Goal: Navigation & Orientation: Find specific page/section

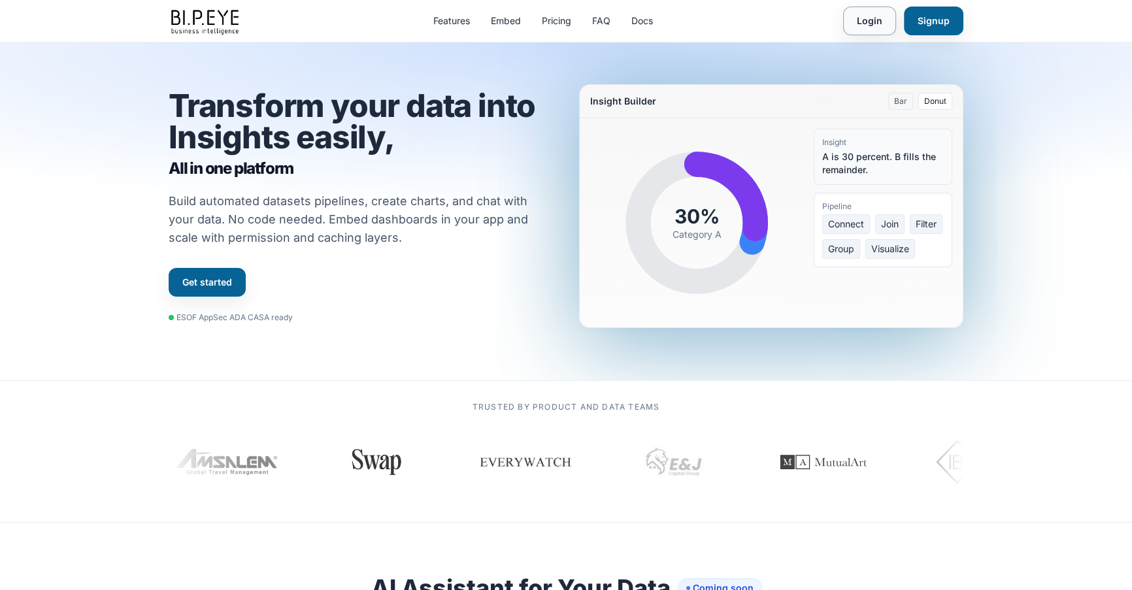
click at [872, 21] on link "Login" at bounding box center [869, 21] width 53 height 29
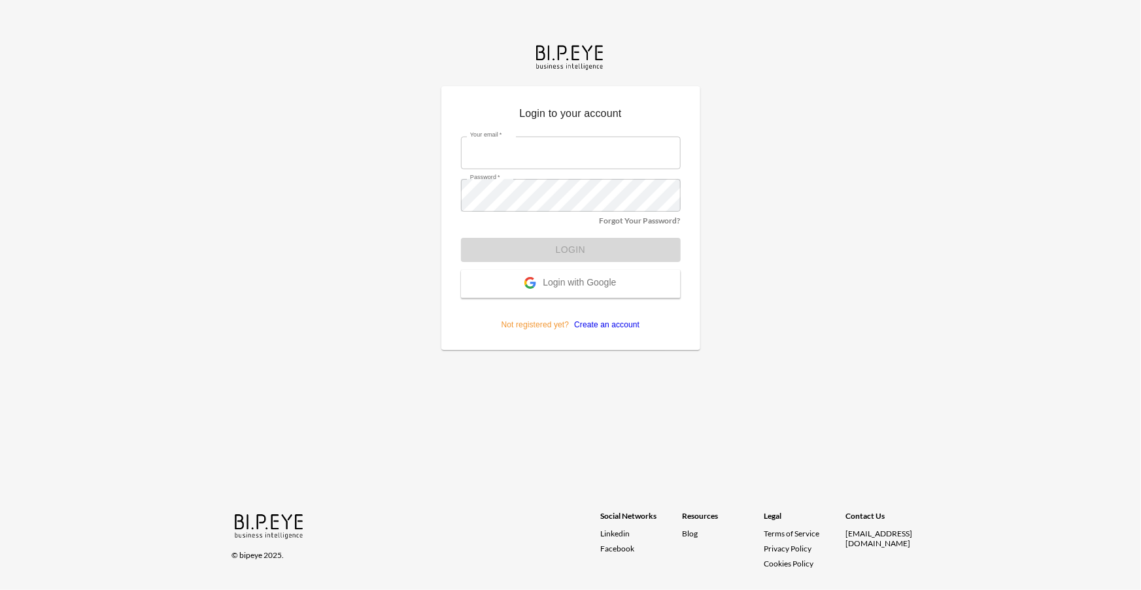
type input "amir@ibi.co.il"
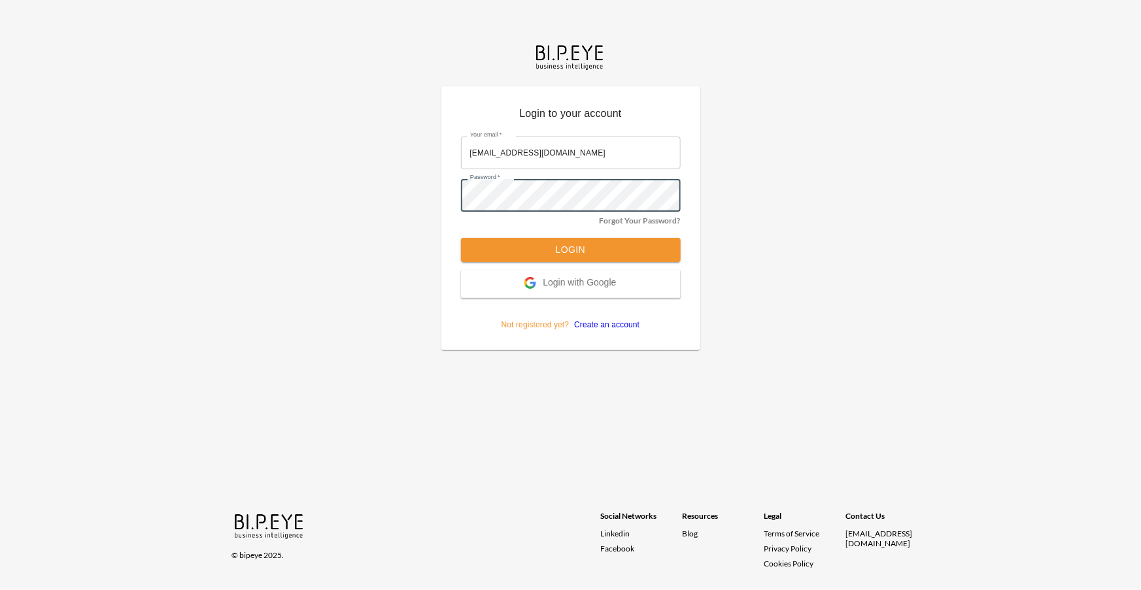
click at [391, 233] on div "Login to your account Your email   * amir@ibi.co.il Your email   * Password   *…" at bounding box center [570, 295] width 1141 height 590
click at [562, 246] on button "Login" at bounding box center [571, 250] width 220 height 24
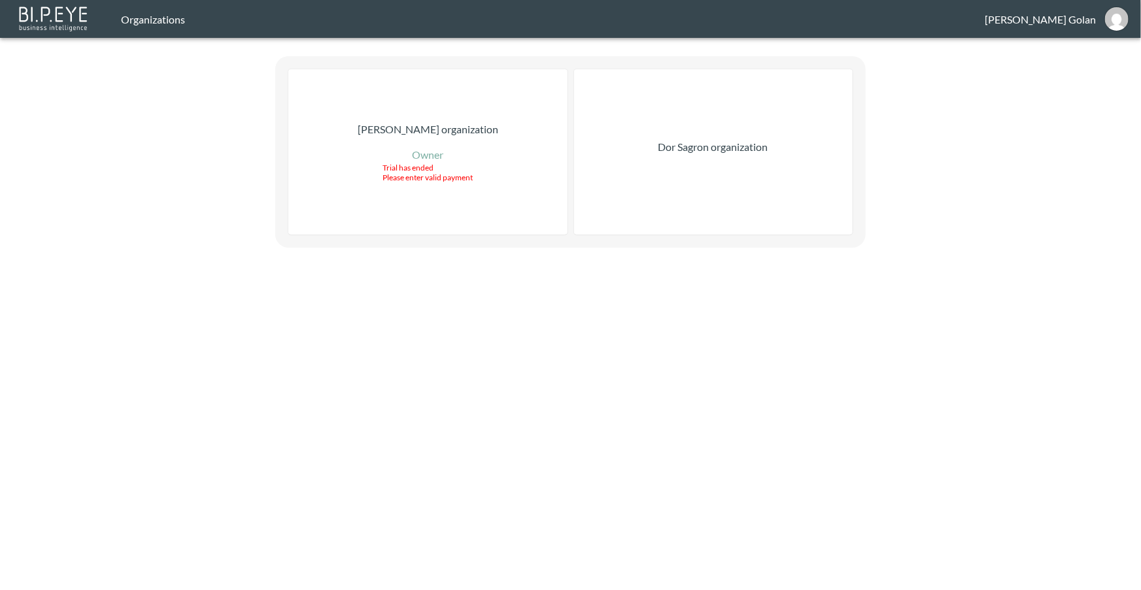
click at [615, 195] on div "Dor Sagron organization" at bounding box center [713, 151] width 278 height 165
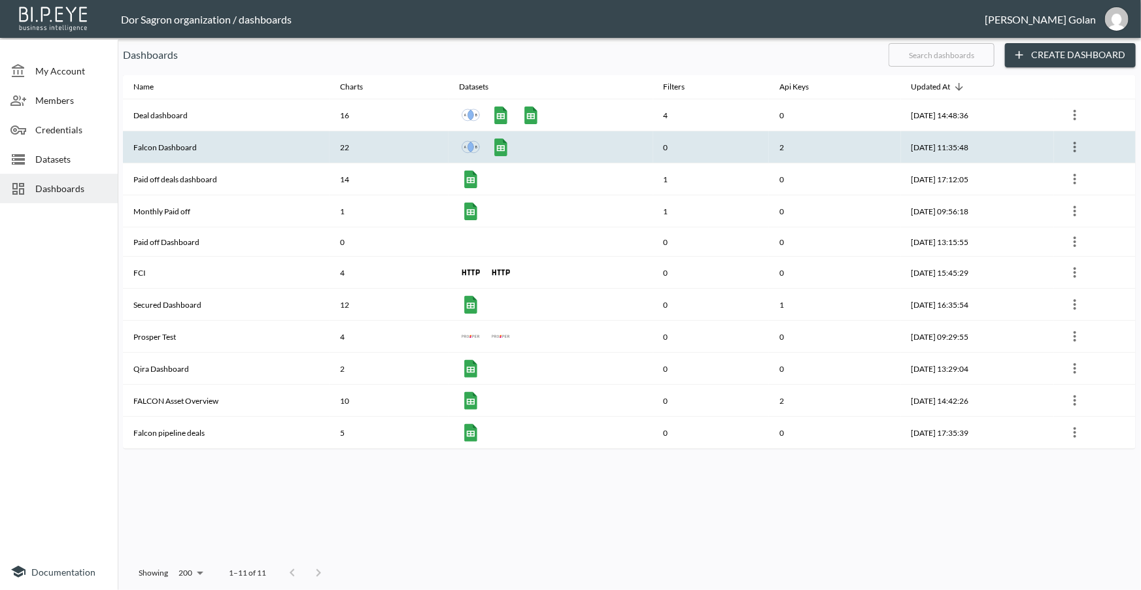
click at [161, 139] on th "Falcon Dashboard" at bounding box center [226, 147] width 207 height 32
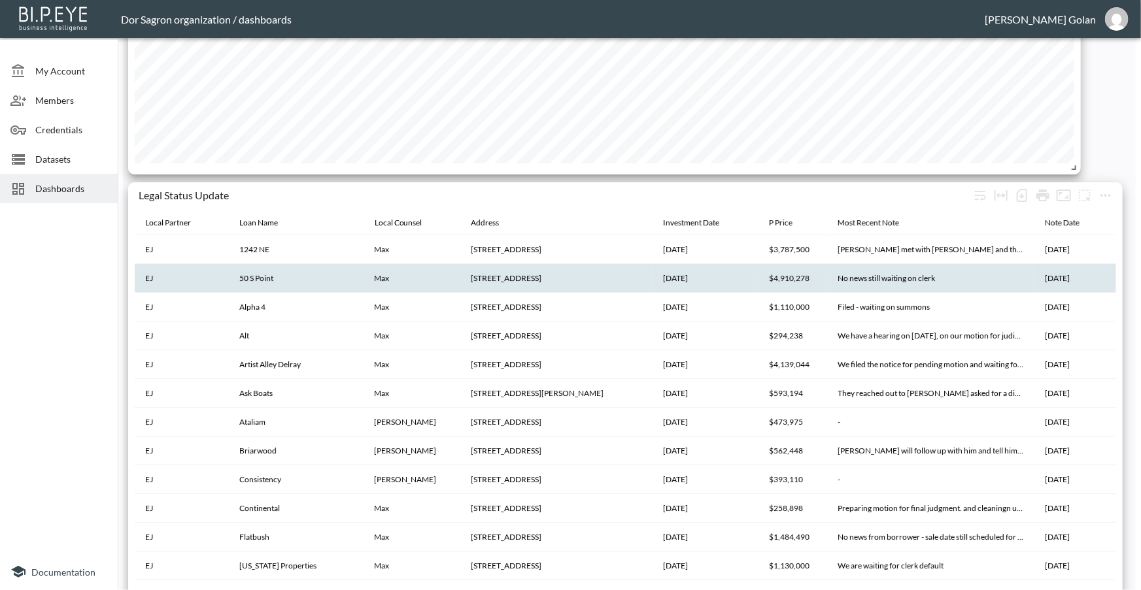
click at [555, 280] on th "50 S Pointe Dr Unit TWN7, Miami Beach, FL 33139" at bounding box center [556, 278] width 192 height 29
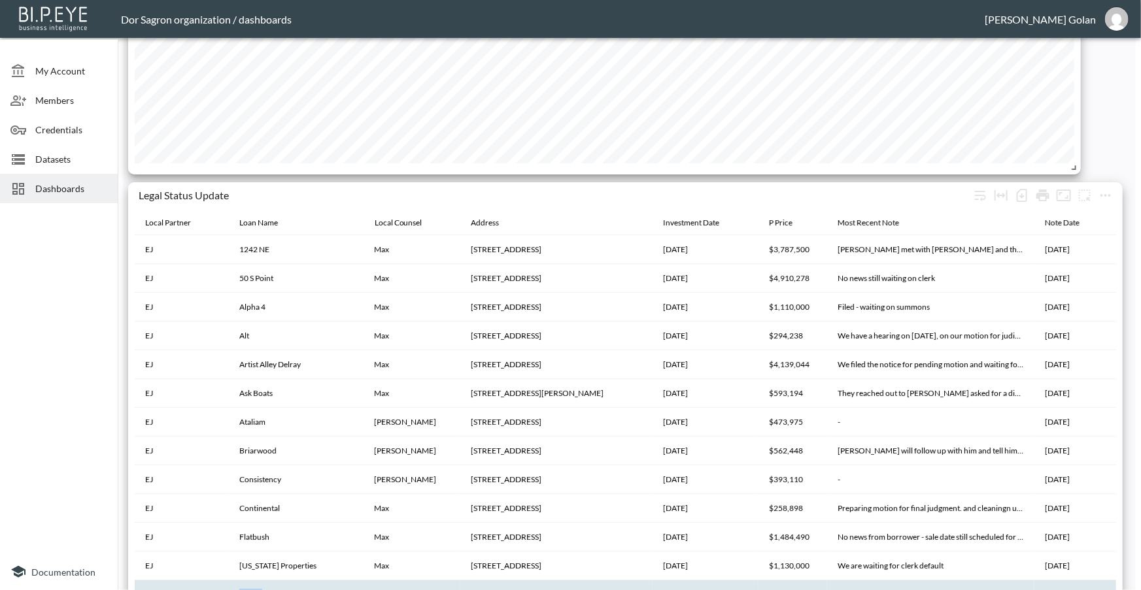
drag, startPoint x: 242, startPoint y: 587, endPoint x: 340, endPoint y: 585, distance: 98.1
click at [340, 585] on tr "EJ Global Max 7248 Sandgrace Lane Lake Worth 2024-10-21 $675,000 Dor will ping …" at bounding box center [625, 594] width 981 height 29
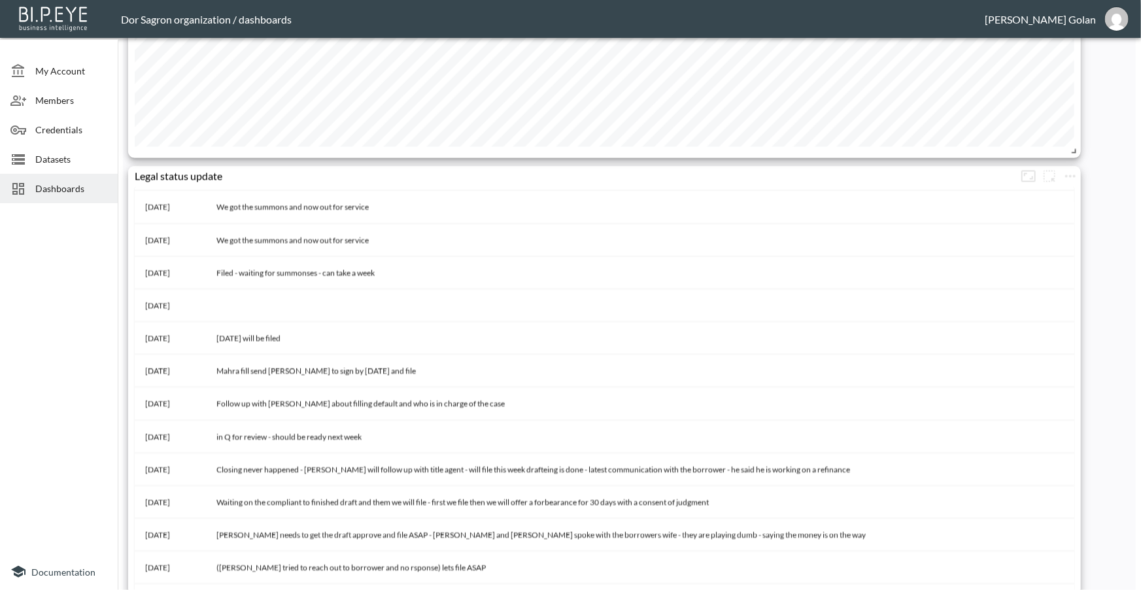
scroll to position [1069, 0]
